Goal: Book appointment/travel/reservation

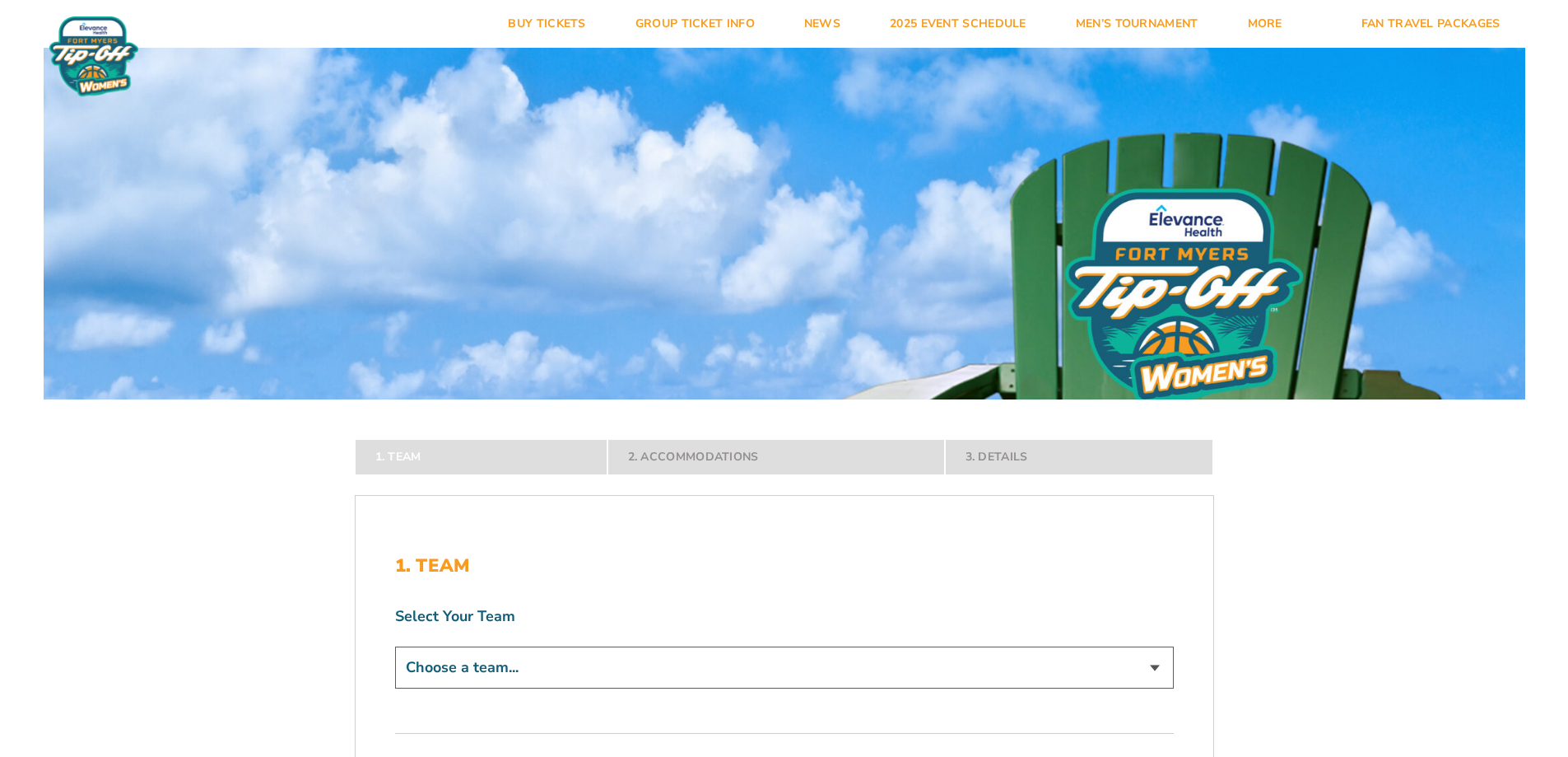
click at [1144, 668] on select "Choose a team... [US_STATE] Jayhawks [US_STATE] Tigers Northwestern Wildcats" at bounding box center [784, 667] width 779 height 42
select select "12279"
click at [395, 689] on select "Choose a team... [US_STATE] Jayhawks [US_STATE] Tigers Northwestern Wildcats" at bounding box center [784, 667] width 779 height 42
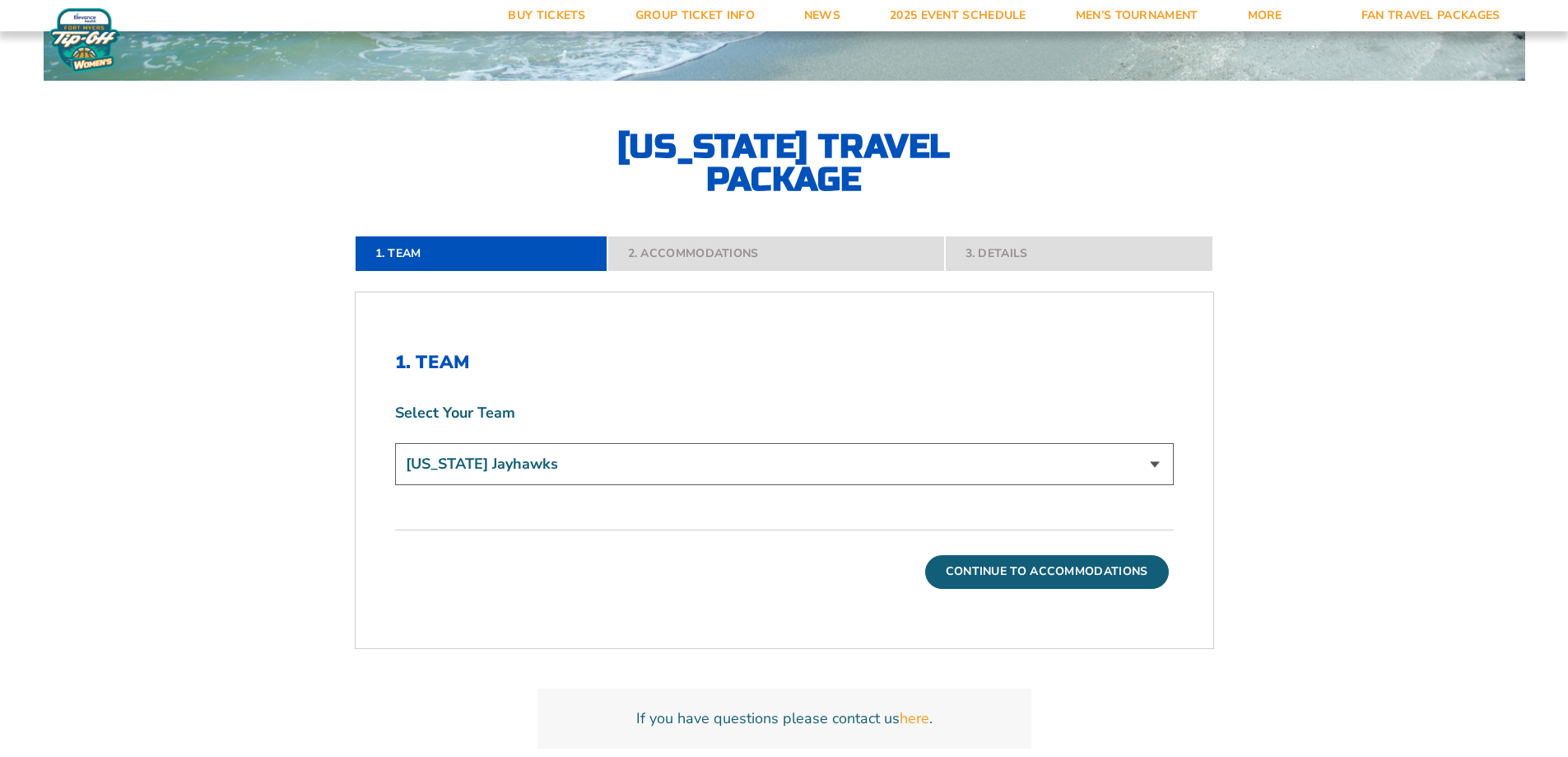
scroll to position [325, 0]
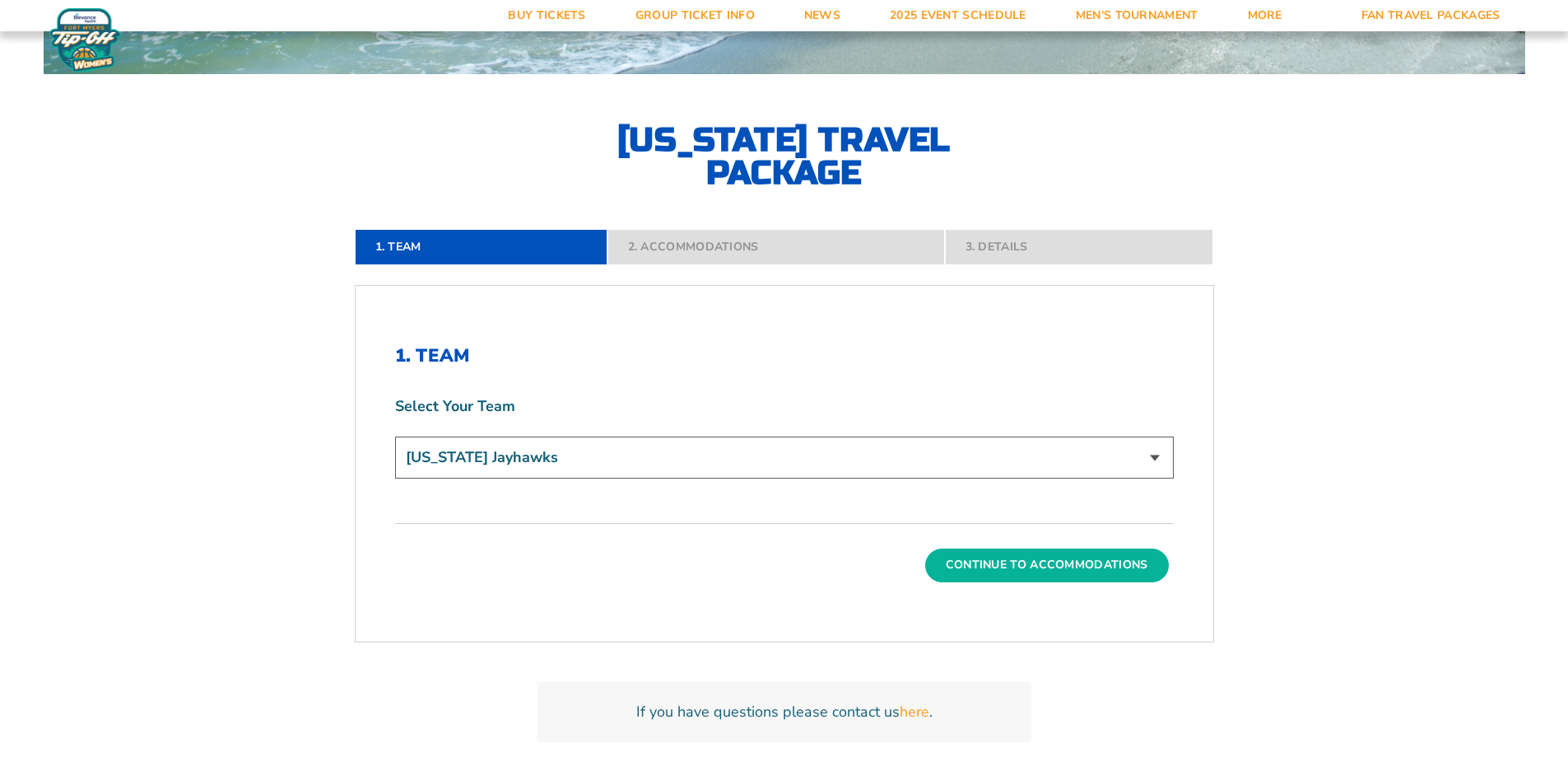
click at [1083, 572] on button "Continue To Accommodations" at bounding box center [1047, 565] width 244 height 33
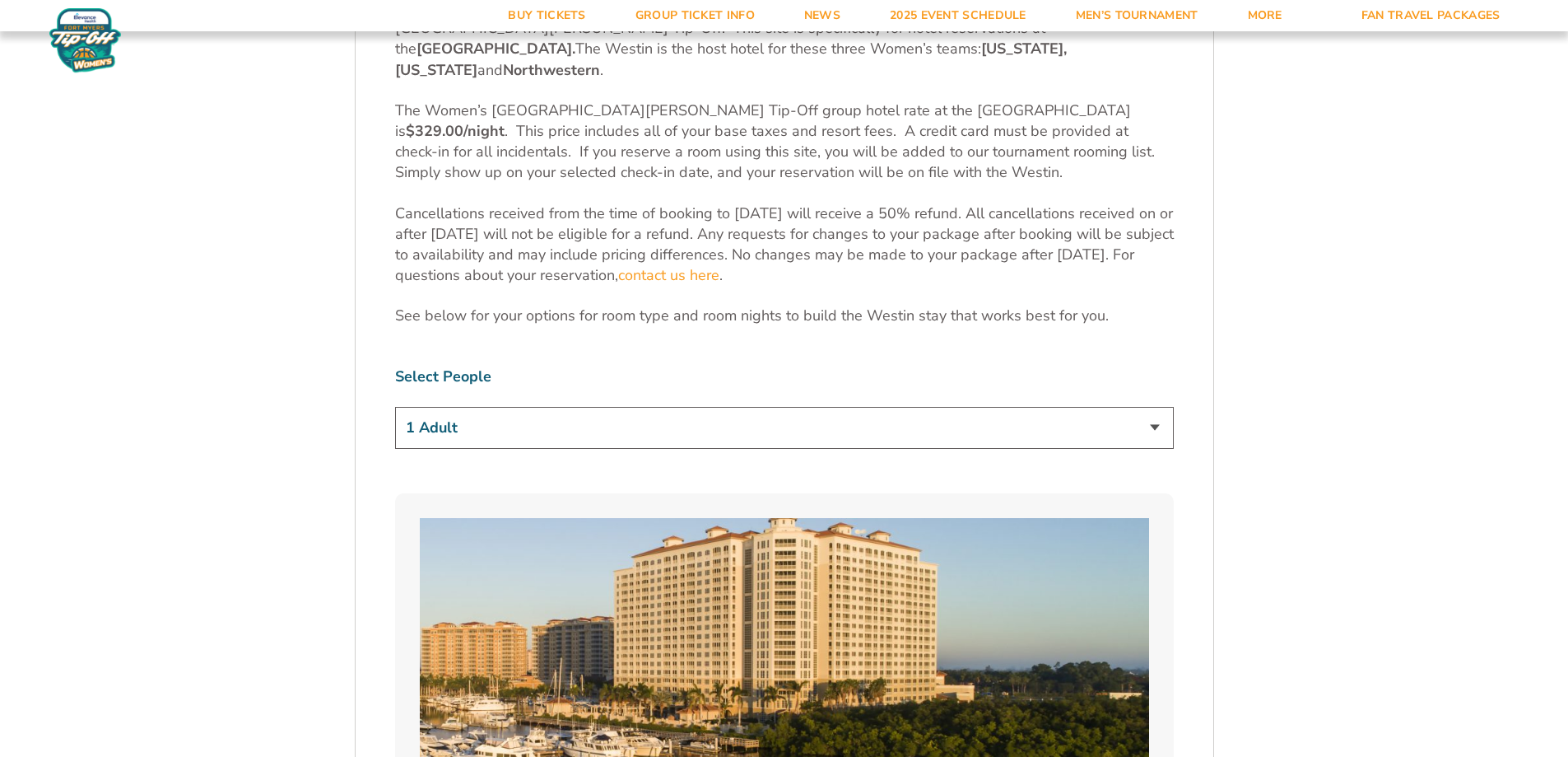
scroll to position [728, 0]
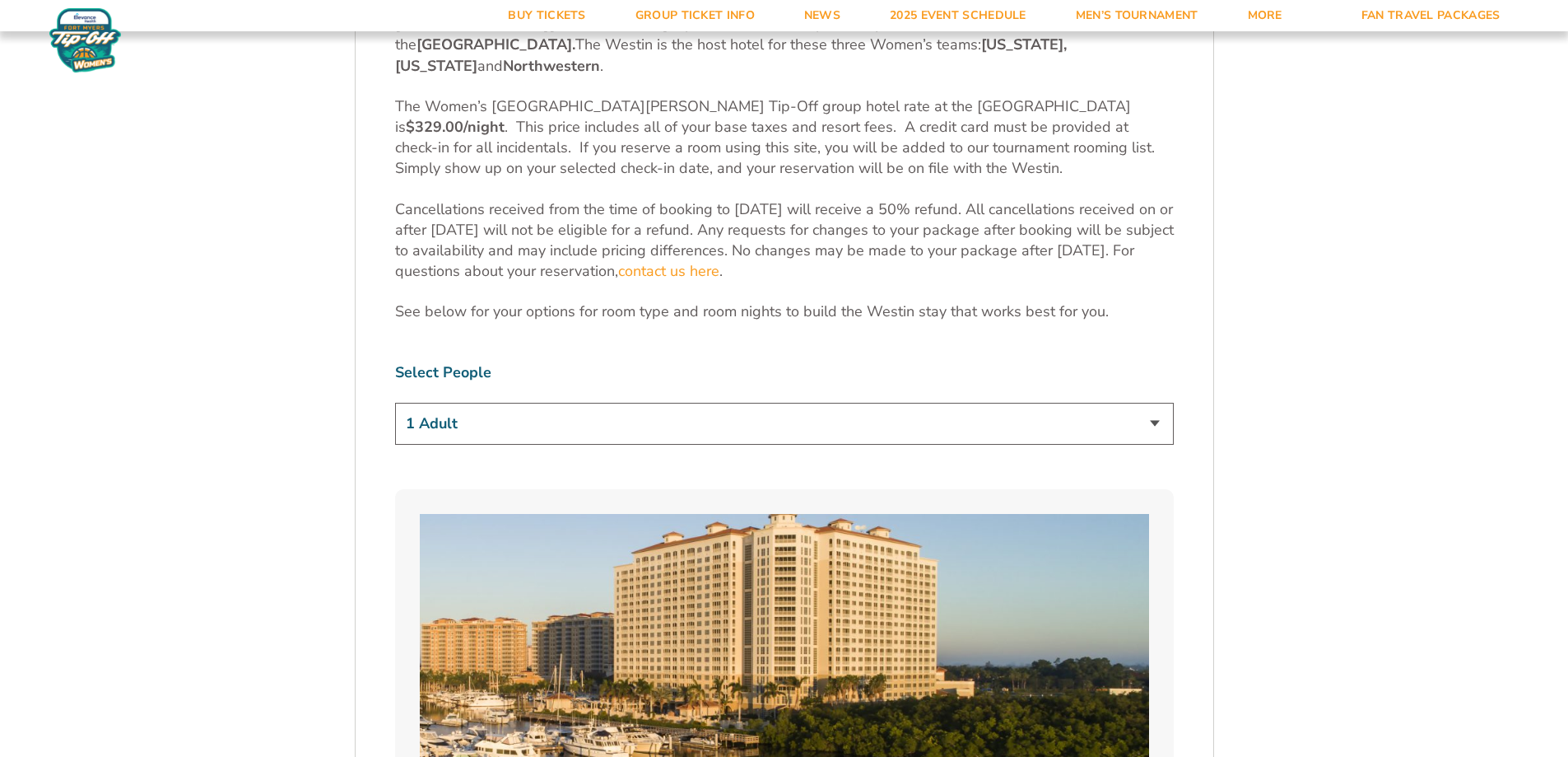
click at [1157, 403] on select "1 Adult 2 Adults 3 Adults 4 Adults 2 Adults + 1 Child 2 Adults + 2 Children 2 A…" at bounding box center [784, 423] width 779 height 42
select select "3 Adults"
click at [395, 402] on select "1 Adult 2 Adults 3 Adults 4 Adults 2 Adults + 1 Child 2 Adults + 2 Children 2 A…" at bounding box center [784, 423] width 779 height 42
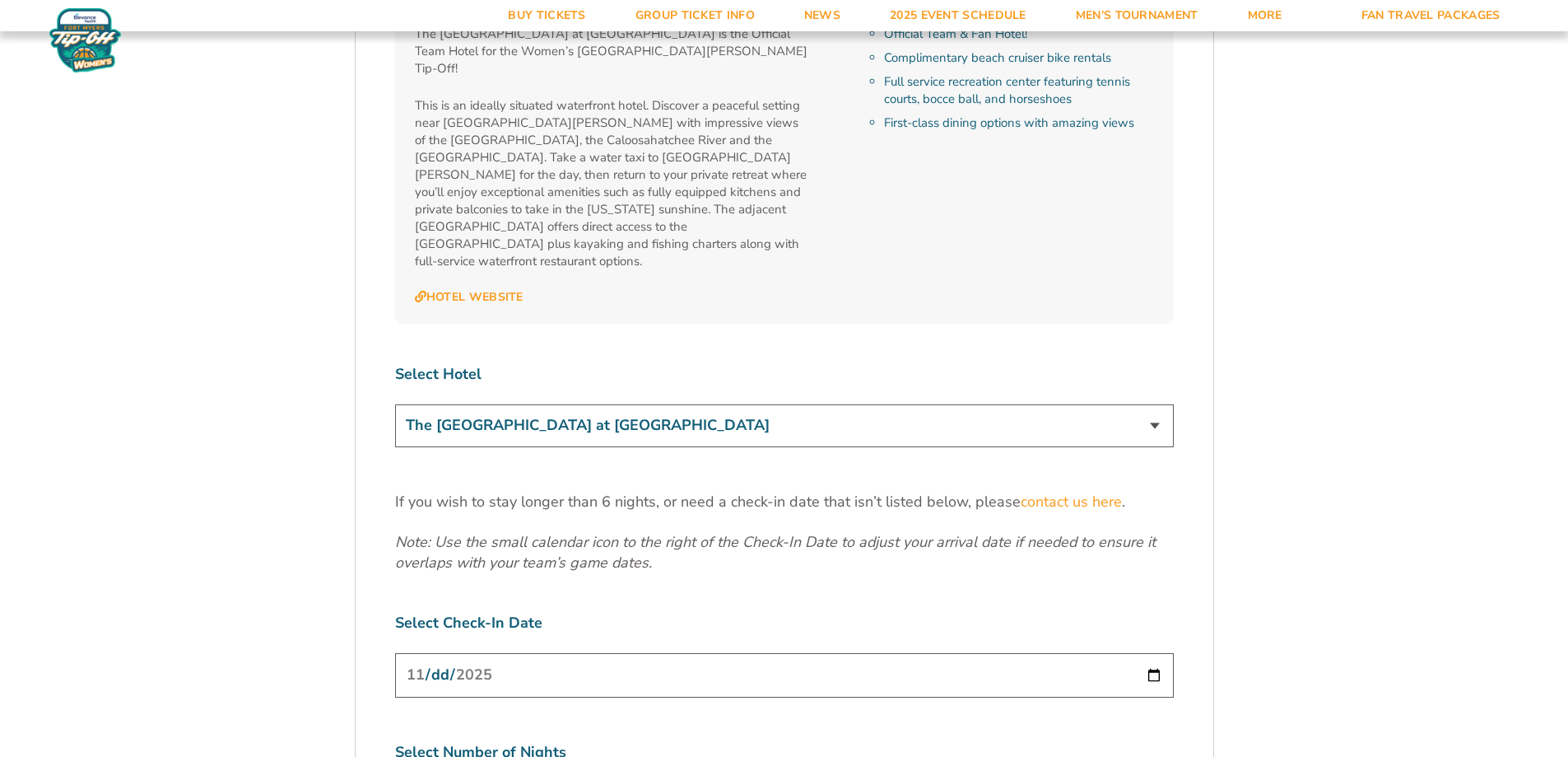
scroll to position [1842, 0]
click at [1159, 400] on select "The [GEOGRAPHIC_DATA] at [GEOGRAPHIC_DATA]" at bounding box center [784, 420] width 779 height 42
click at [395, 400] on select "The [GEOGRAPHIC_DATA] at [GEOGRAPHIC_DATA]" at bounding box center [784, 420] width 779 height 42
click at [1150, 649] on input "[DATE]" at bounding box center [784, 670] width 779 height 43
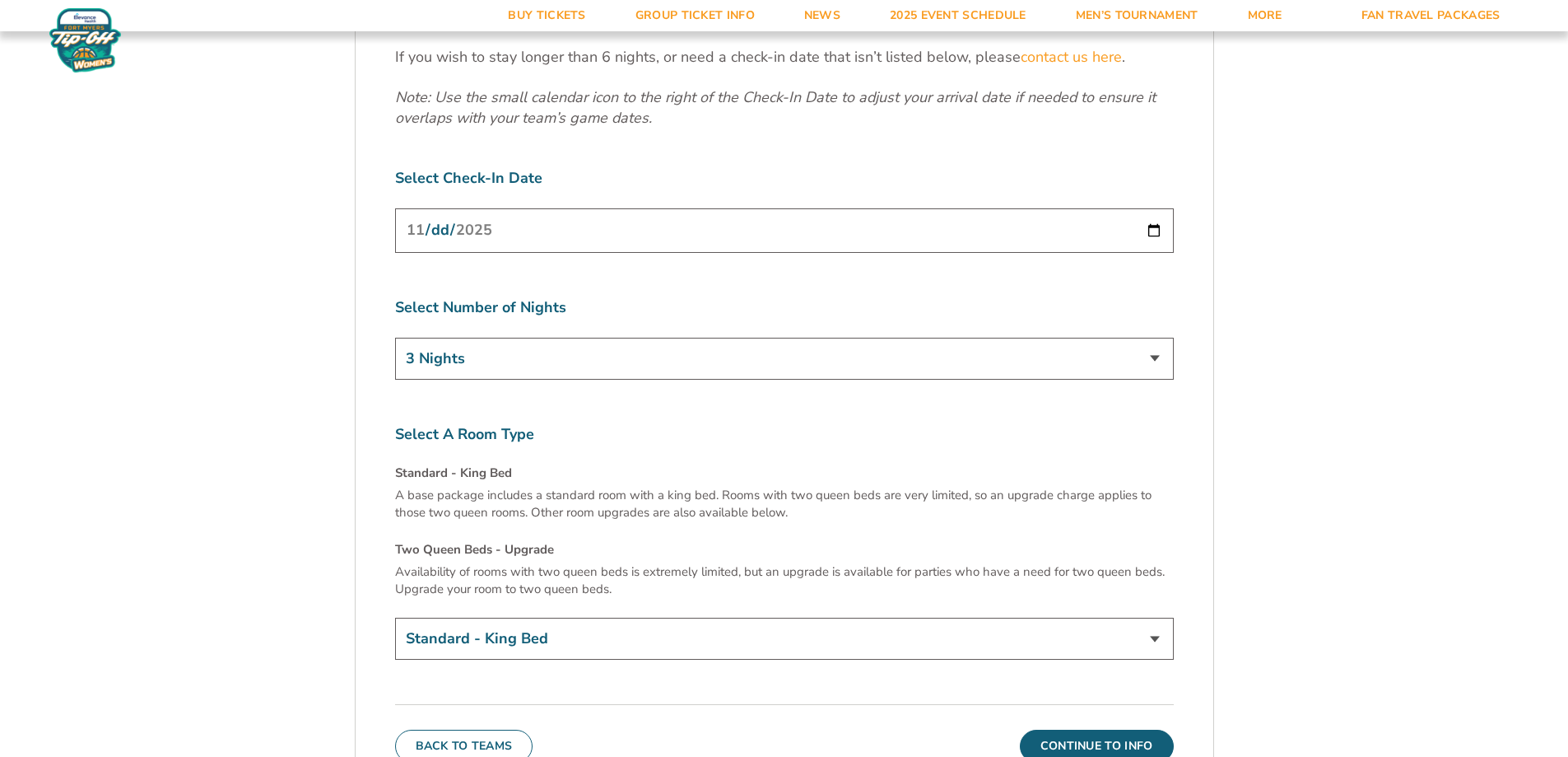
scroll to position [2270, 0]
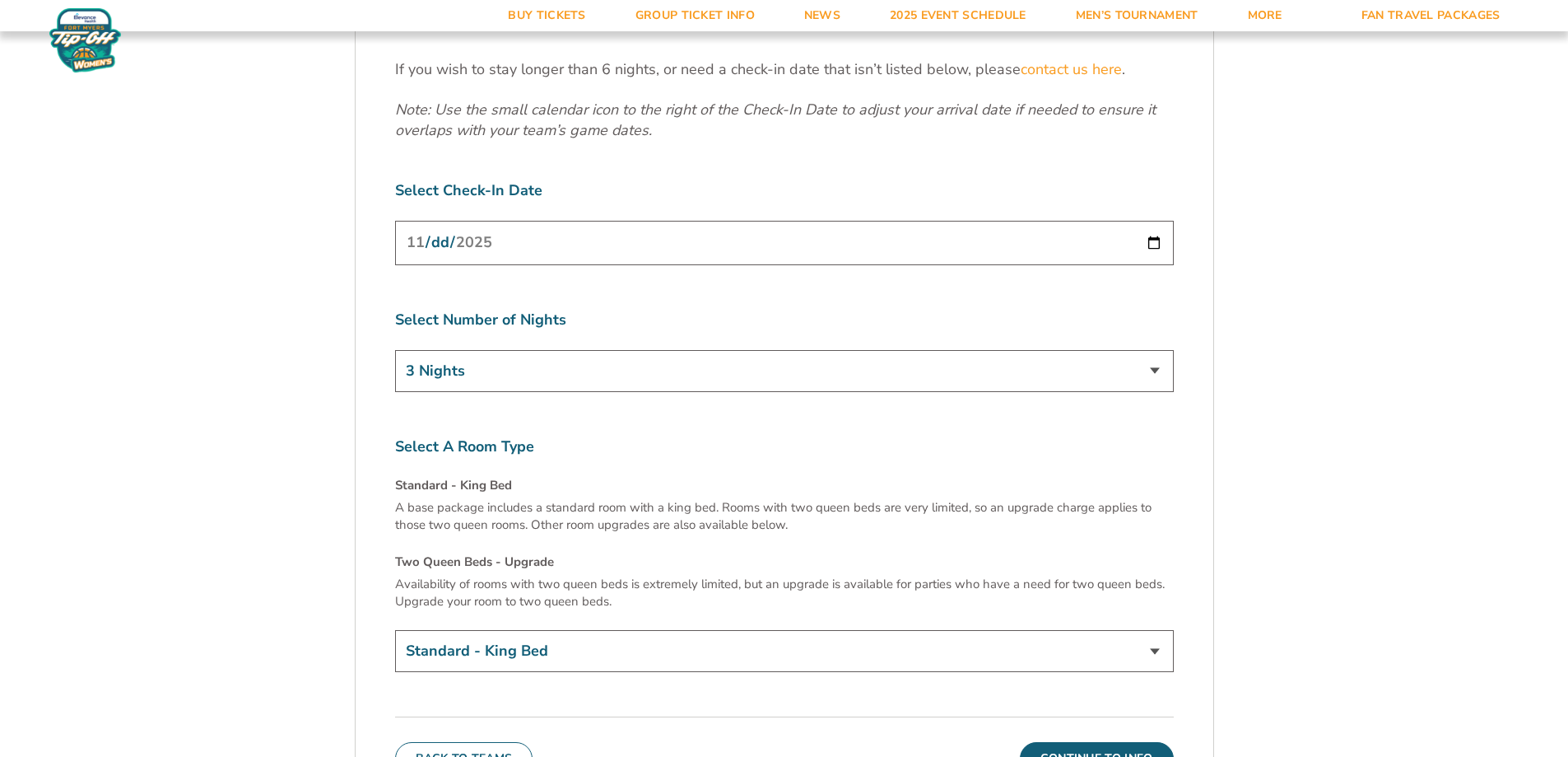
click at [1146, 221] on input "[DATE]" at bounding box center [784, 242] width 779 height 43
